Goal: Information Seeking & Learning: Learn about a topic

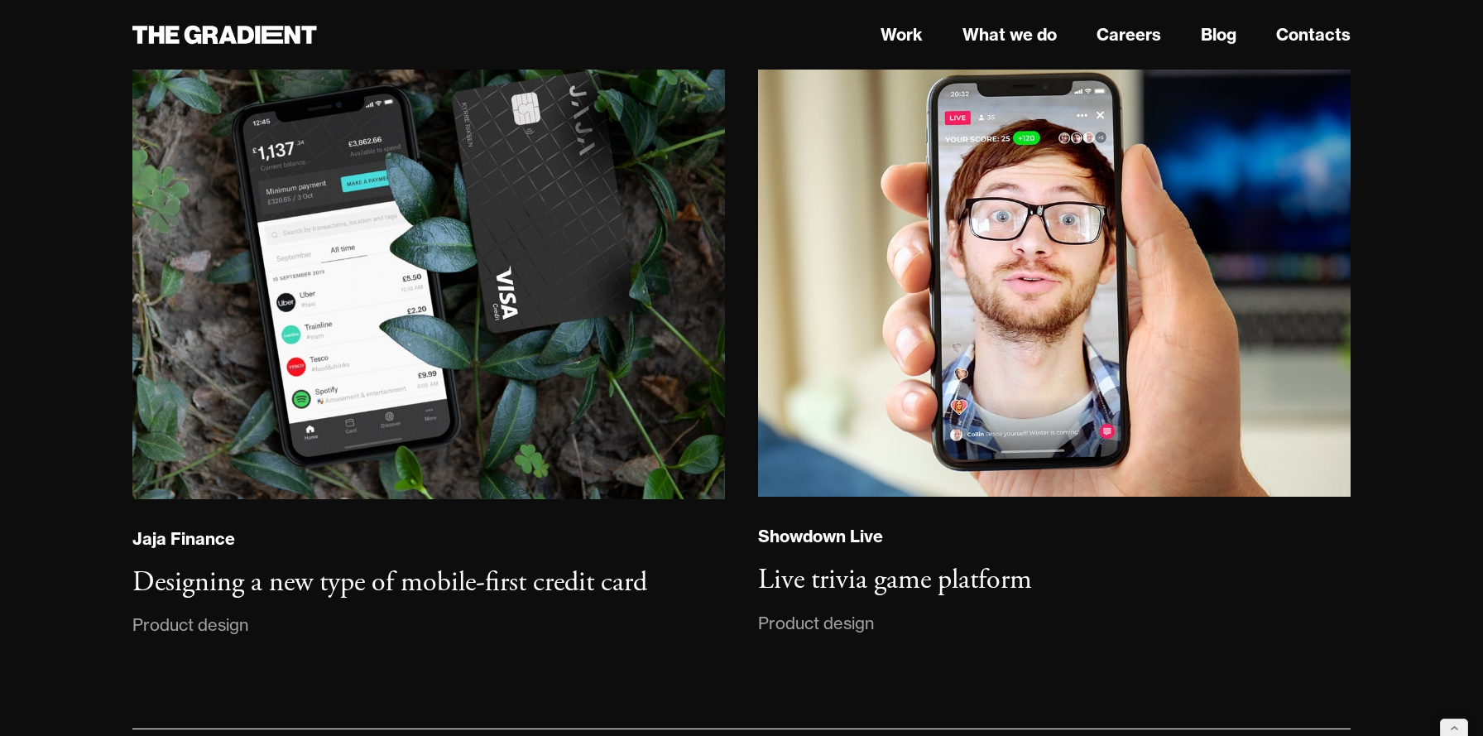
scroll to position [18157, 0]
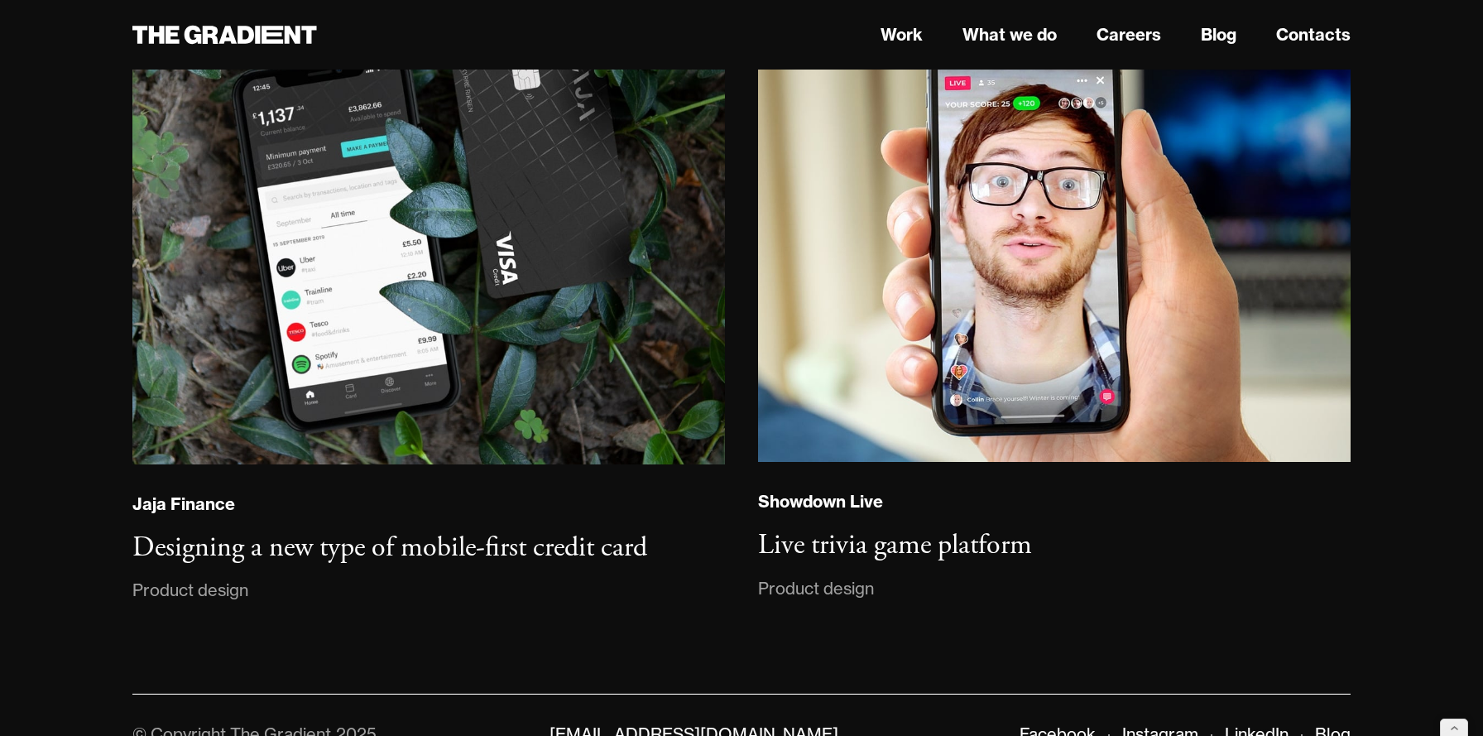
click at [1267, 723] on link "LinkedIn" at bounding box center [1257, 733] width 64 height 21
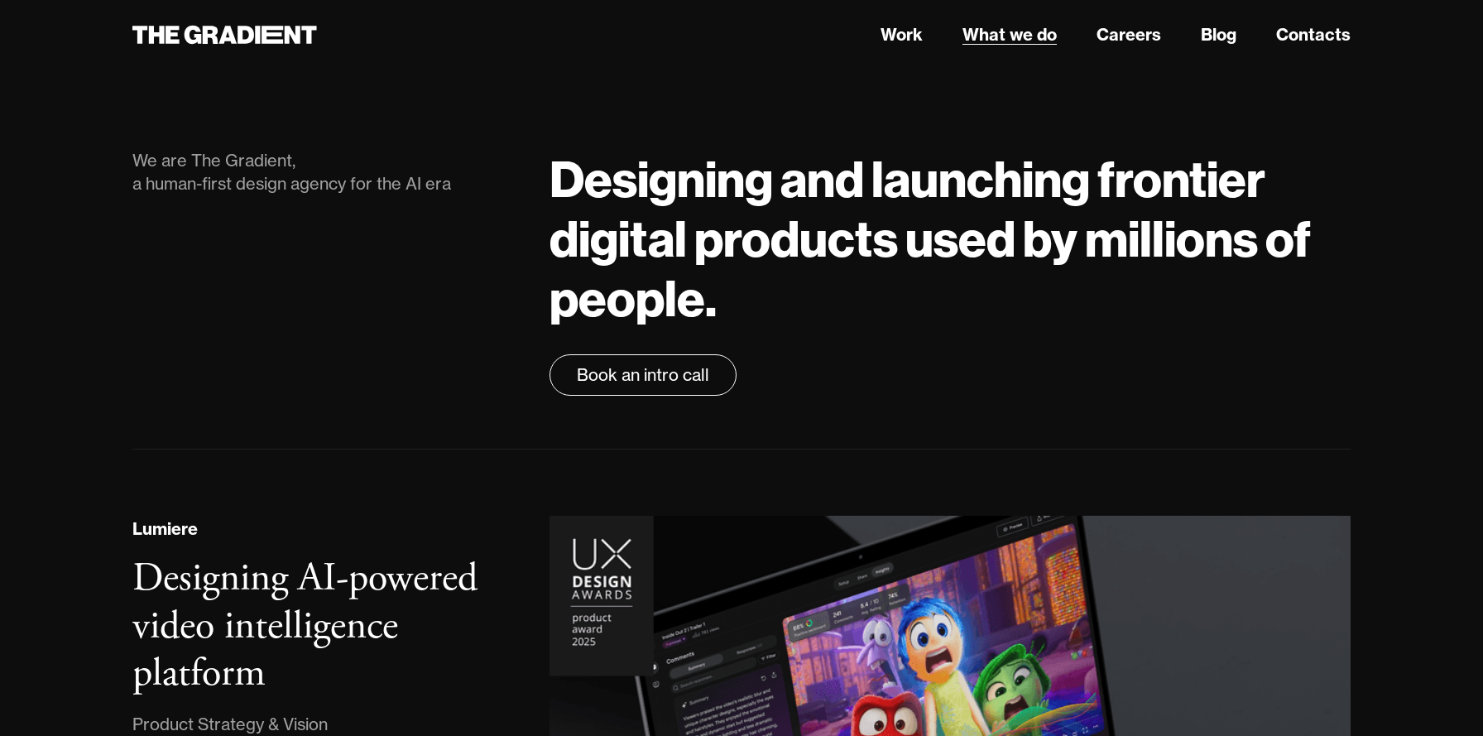
click at [1005, 41] on link "What we do" at bounding box center [1009, 34] width 94 height 25
click at [1203, 32] on link "Blog" at bounding box center [1219, 34] width 36 height 25
click at [1217, 36] on link "Blog" at bounding box center [1219, 34] width 36 height 25
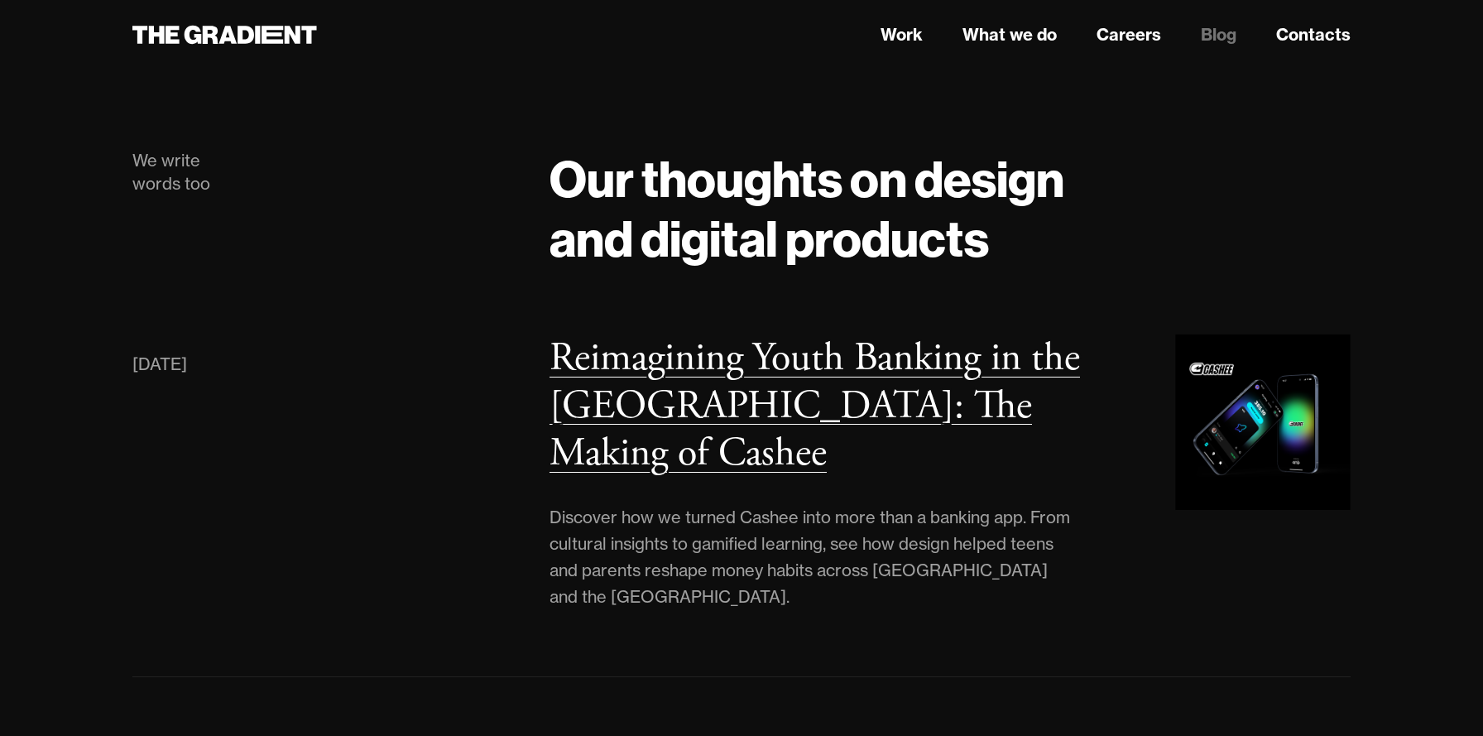
click at [754, 391] on h3 "Reimagining Youth Banking in the [GEOGRAPHIC_DATA]: The Making of Cashee" at bounding box center [814, 406] width 530 height 146
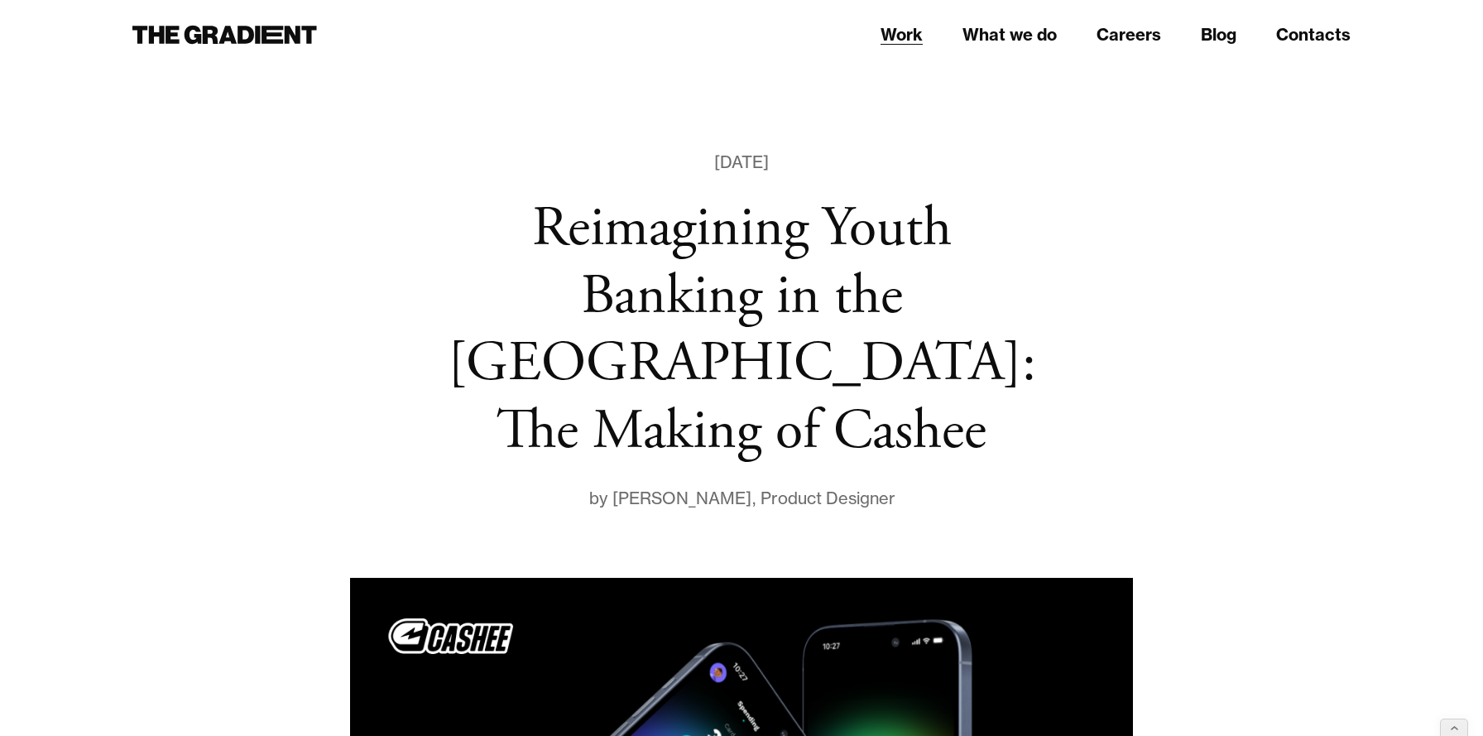
click at [892, 33] on link "Work" at bounding box center [901, 34] width 42 height 25
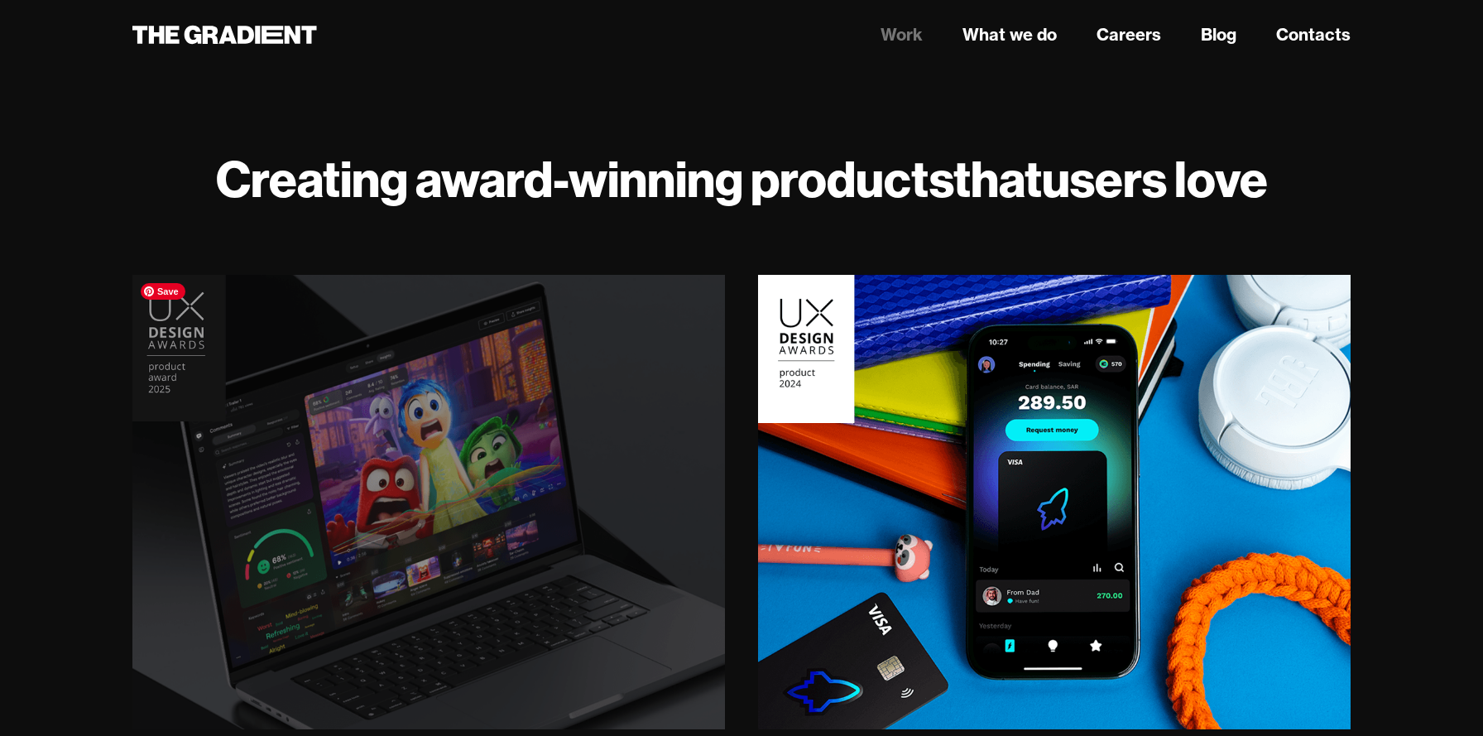
click at [347, 399] on img at bounding box center [429, 502] width 604 height 463
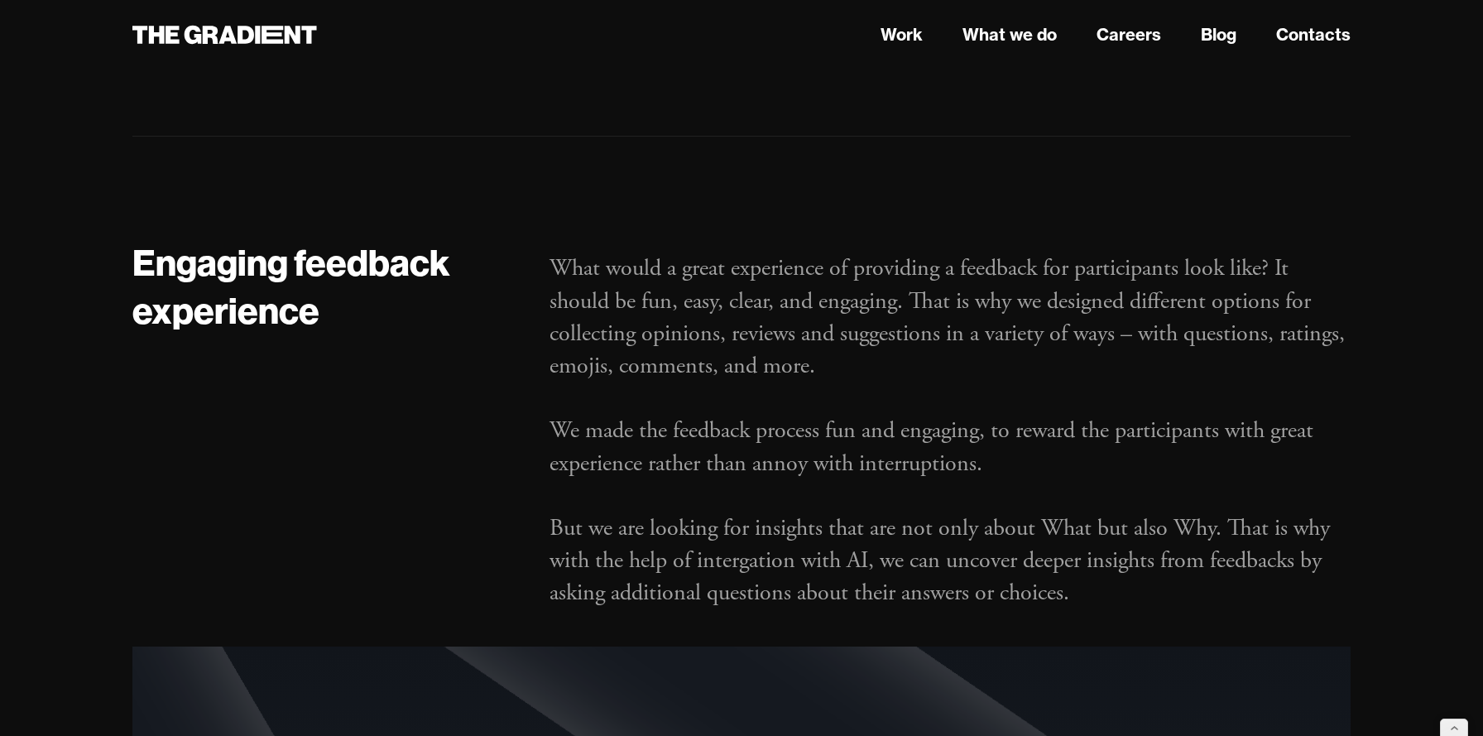
scroll to position [6818, 0]
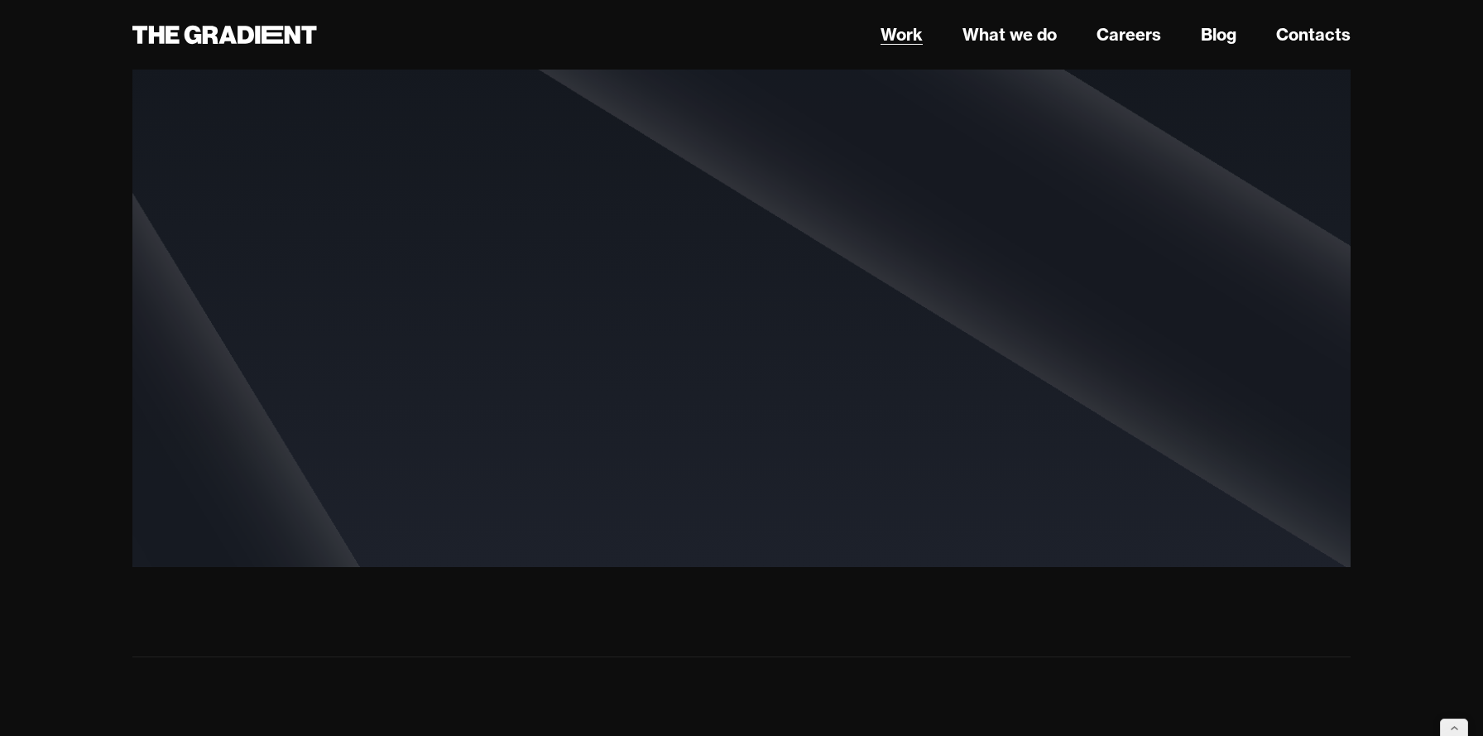
click at [895, 32] on link "Work" at bounding box center [901, 34] width 42 height 25
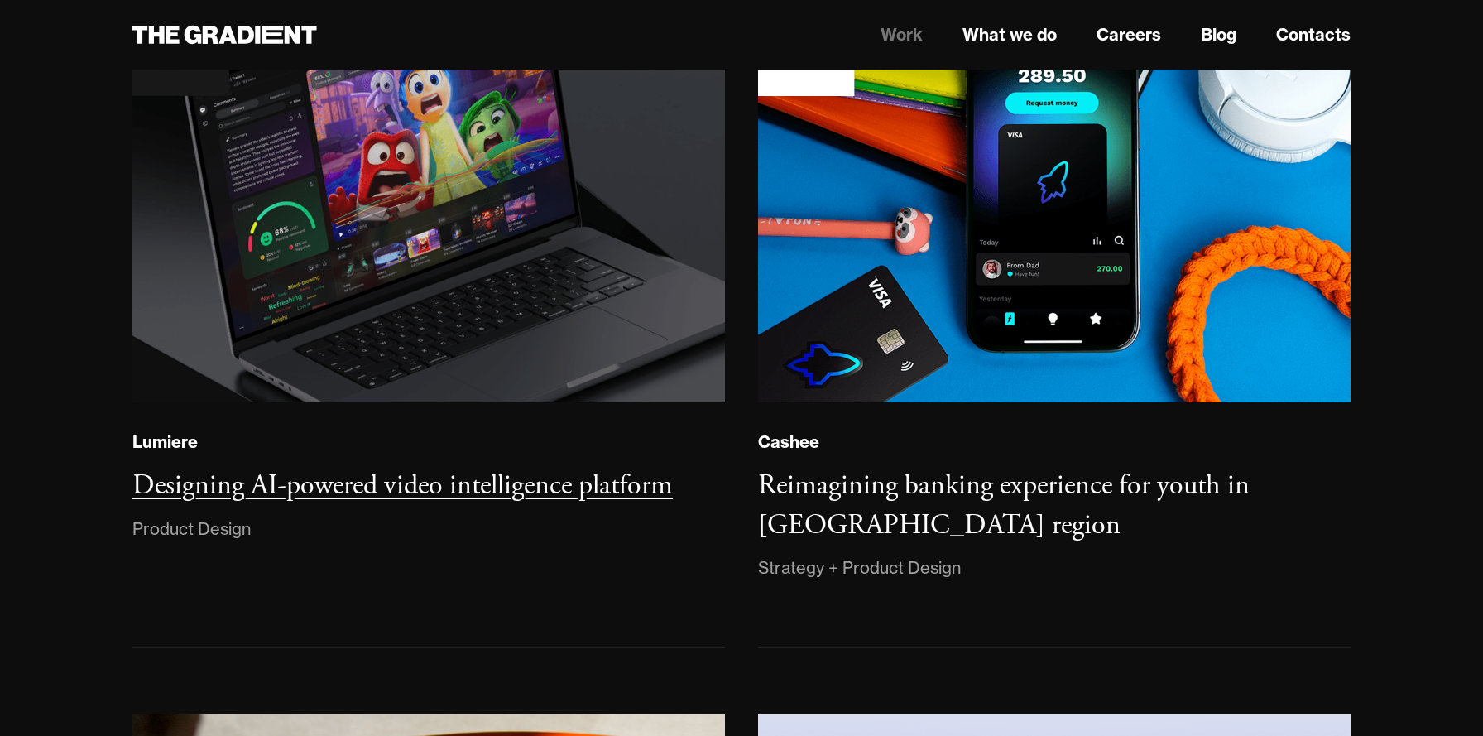
scroll to position [330, 0]
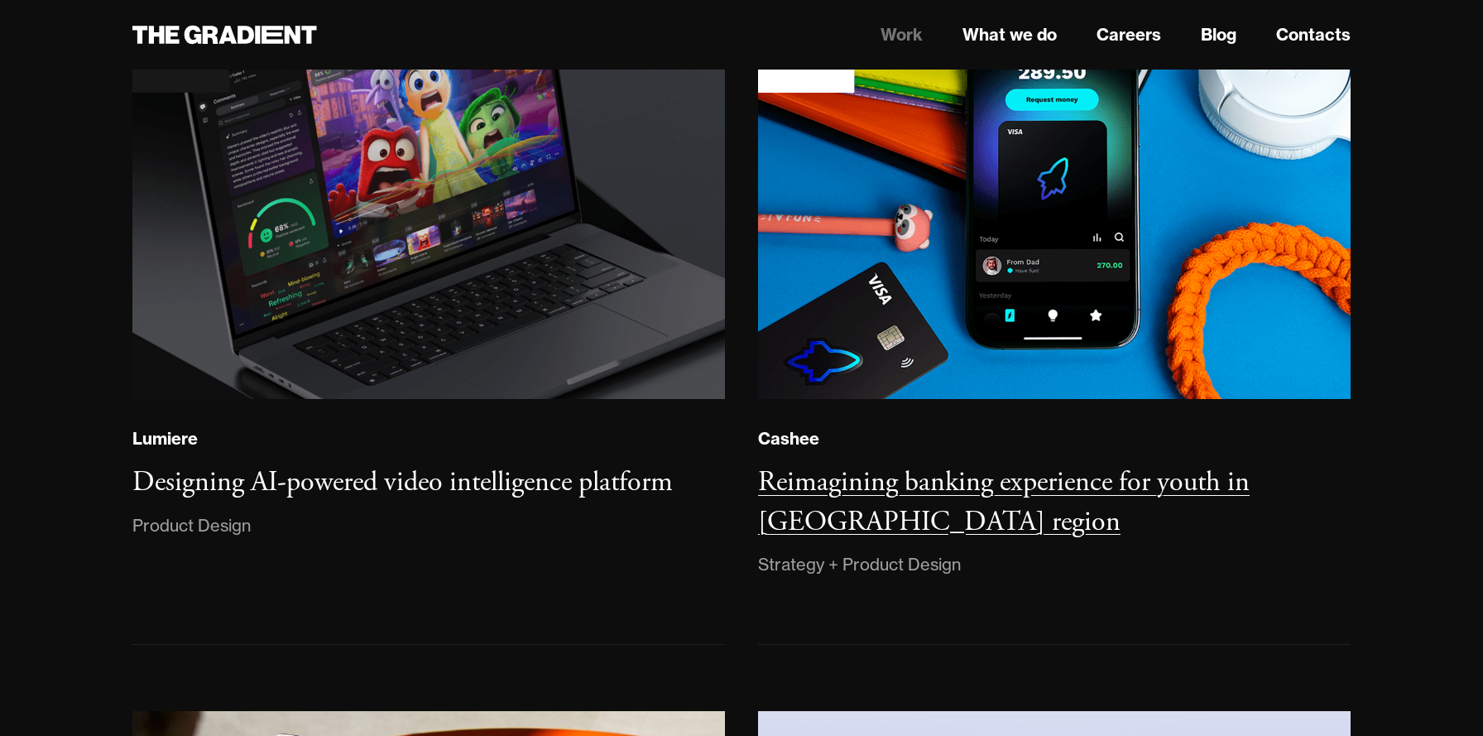
click at [831, 501] on div "Reimagining banking experience for youth in MENA region" at bounding box center [1054, 502] width 593 height 79
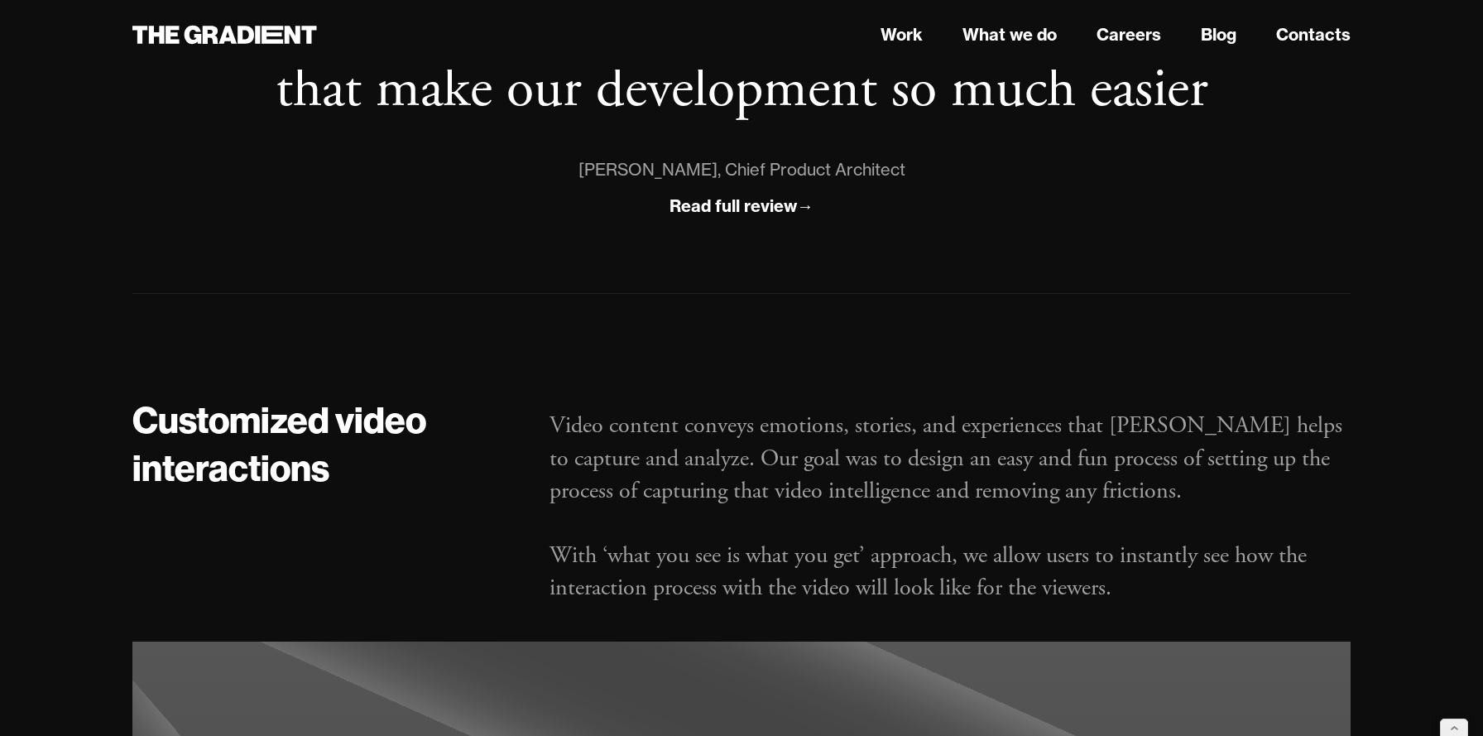
scroll to position [1759, 0]
